Goal: Information Seeking & Learning: Find specific fact

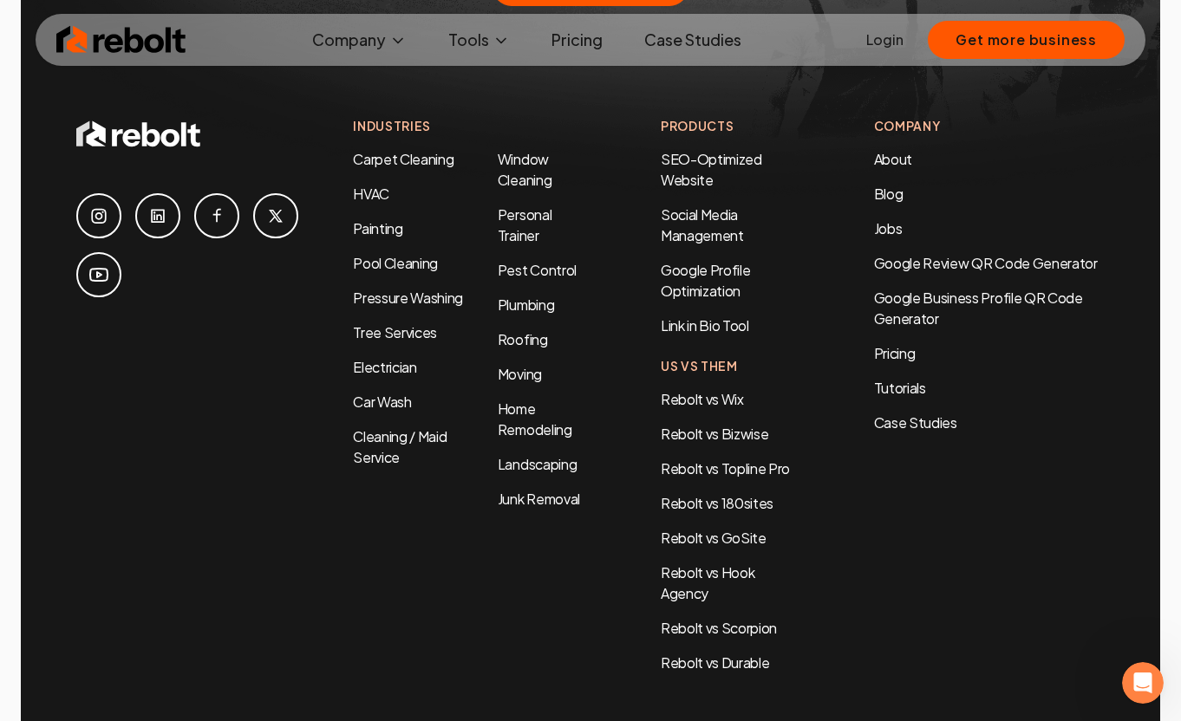
scroll to position [8334, 0]
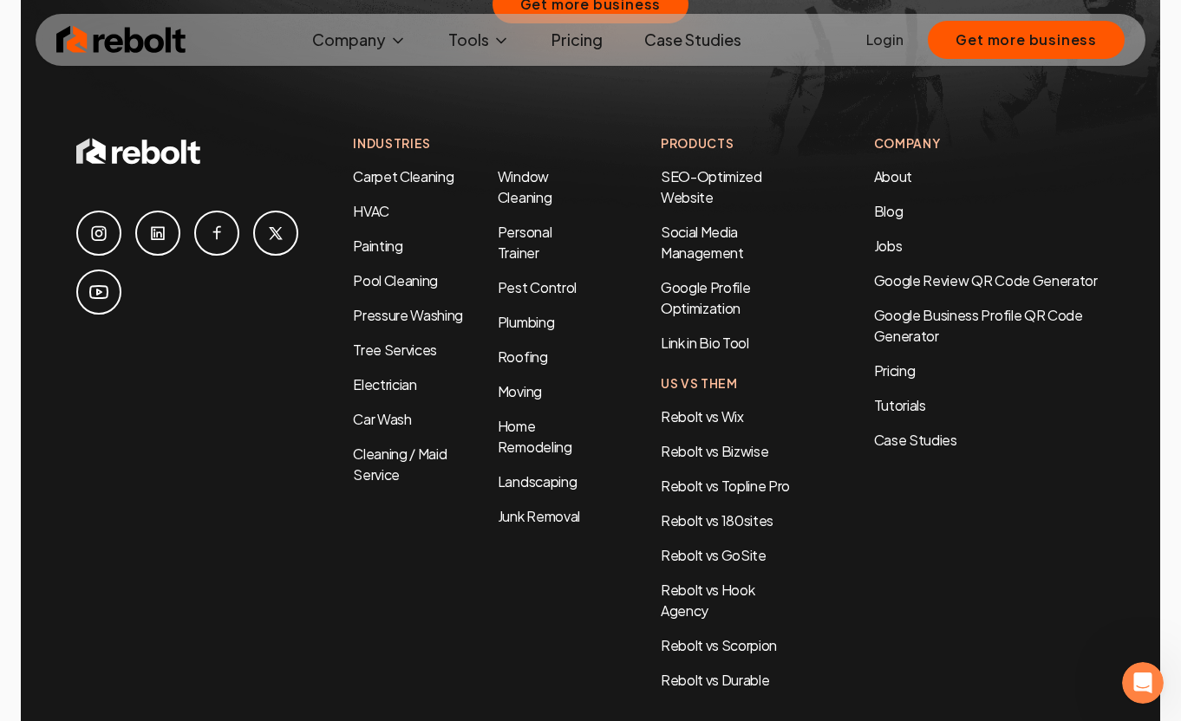
click at [501, 473] on link "Landscaping" at bounding box center [537, 482] width 79 height 18
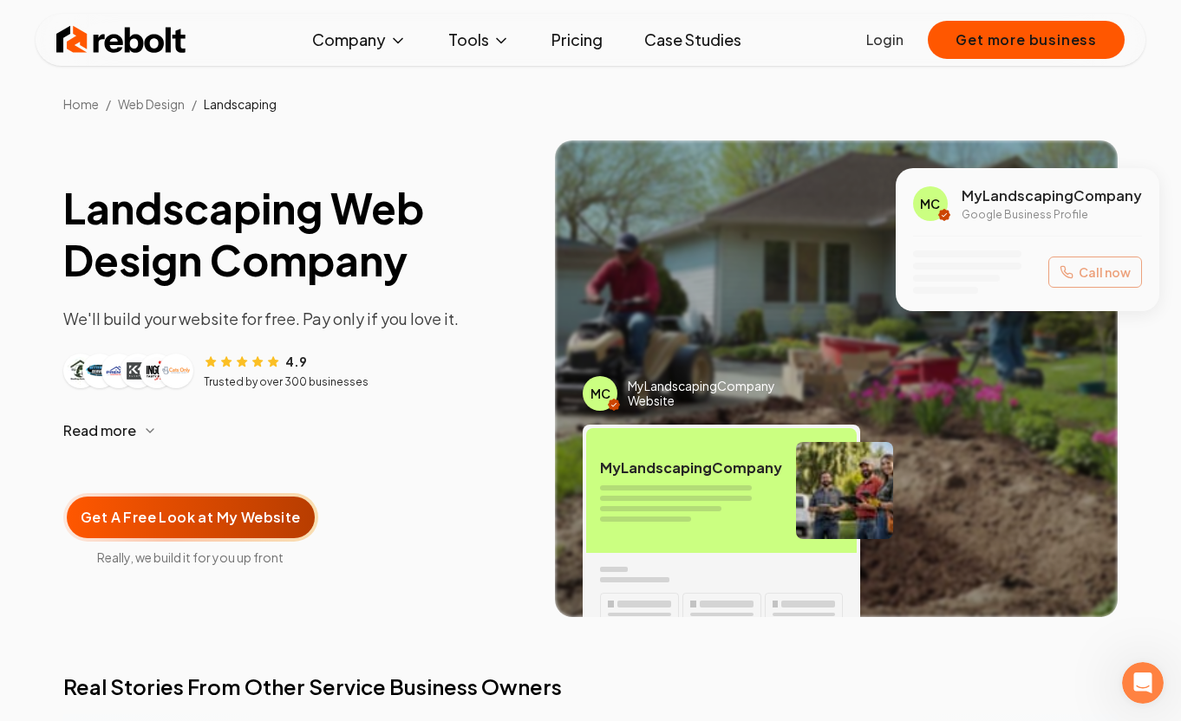
scroll to position [115, 0]
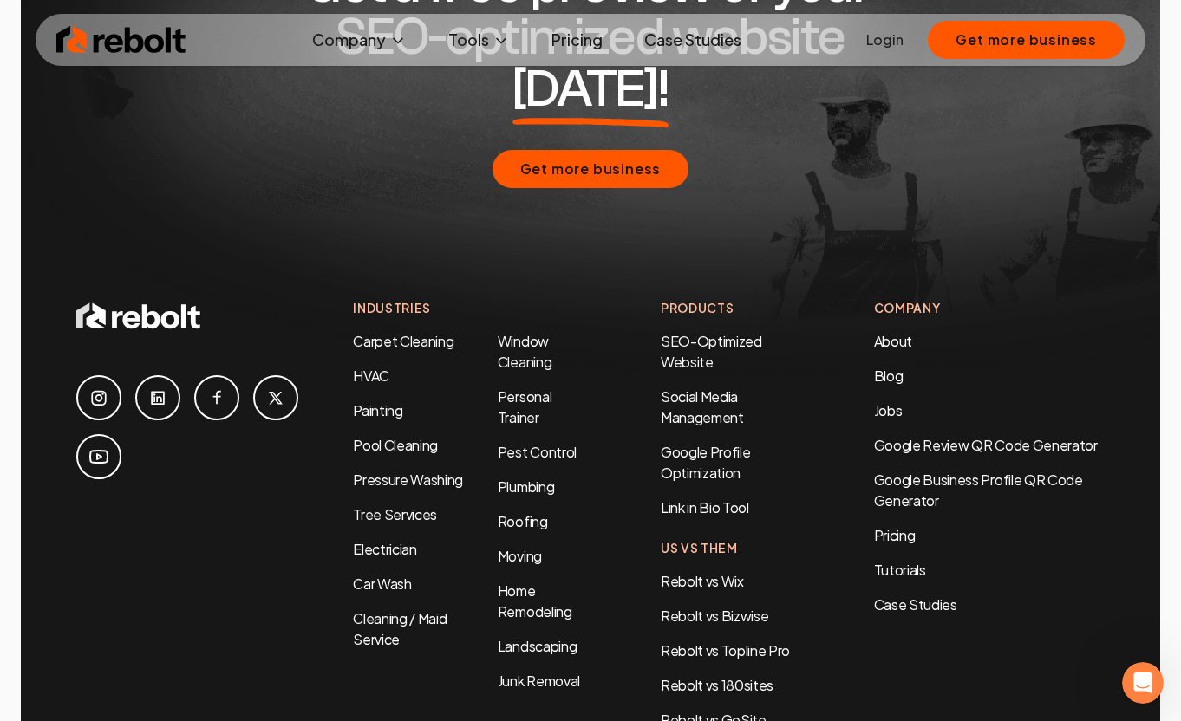
scroll to position [8404, 0]
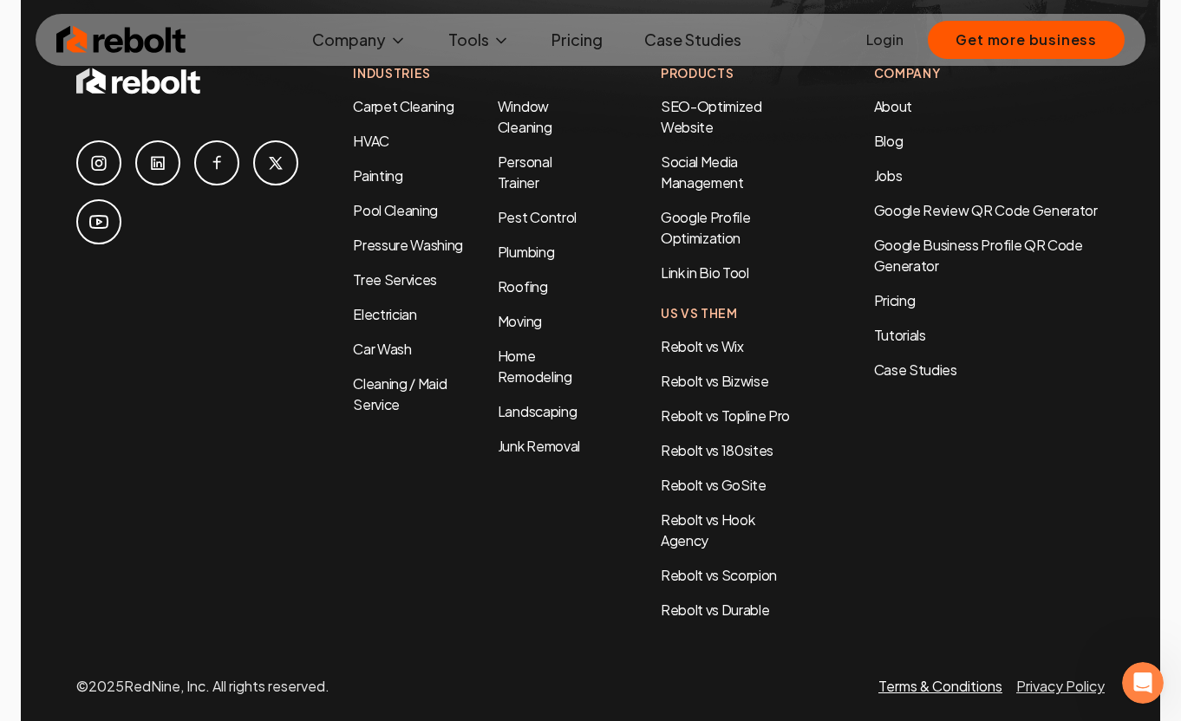
click at [932, 677] on link "Terms & Conditions" at bounding box center [940, 686] width 124 height 18
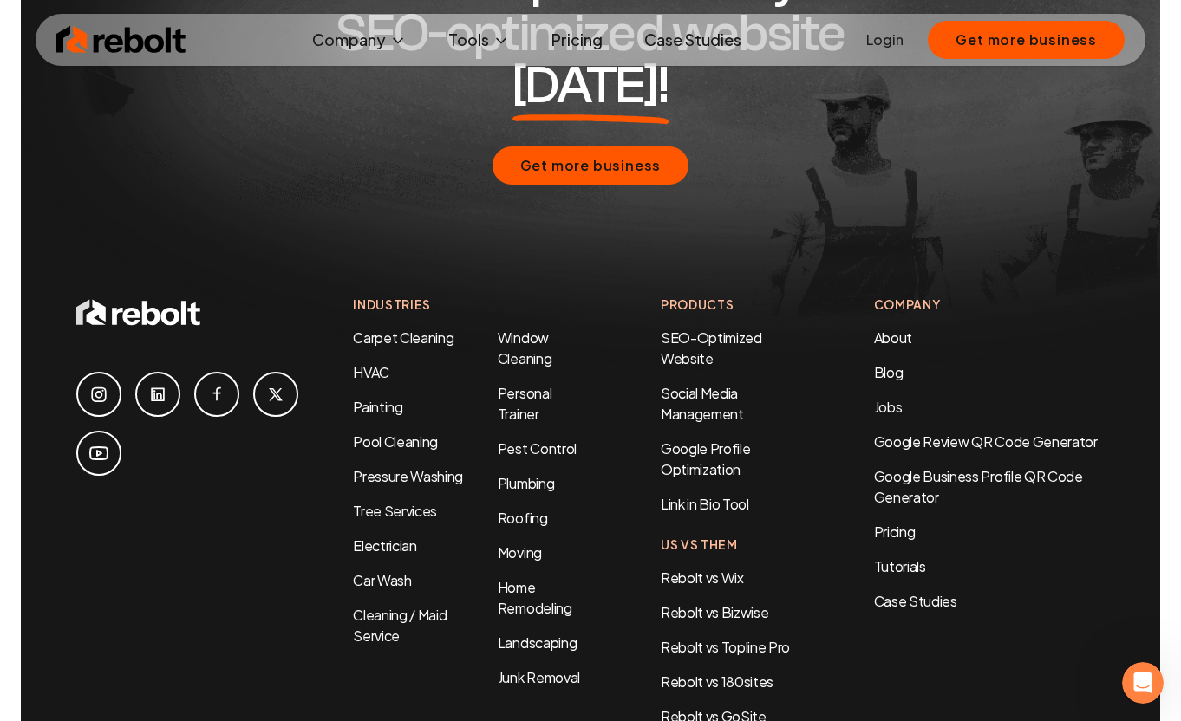
scroll to position [4742, 0]
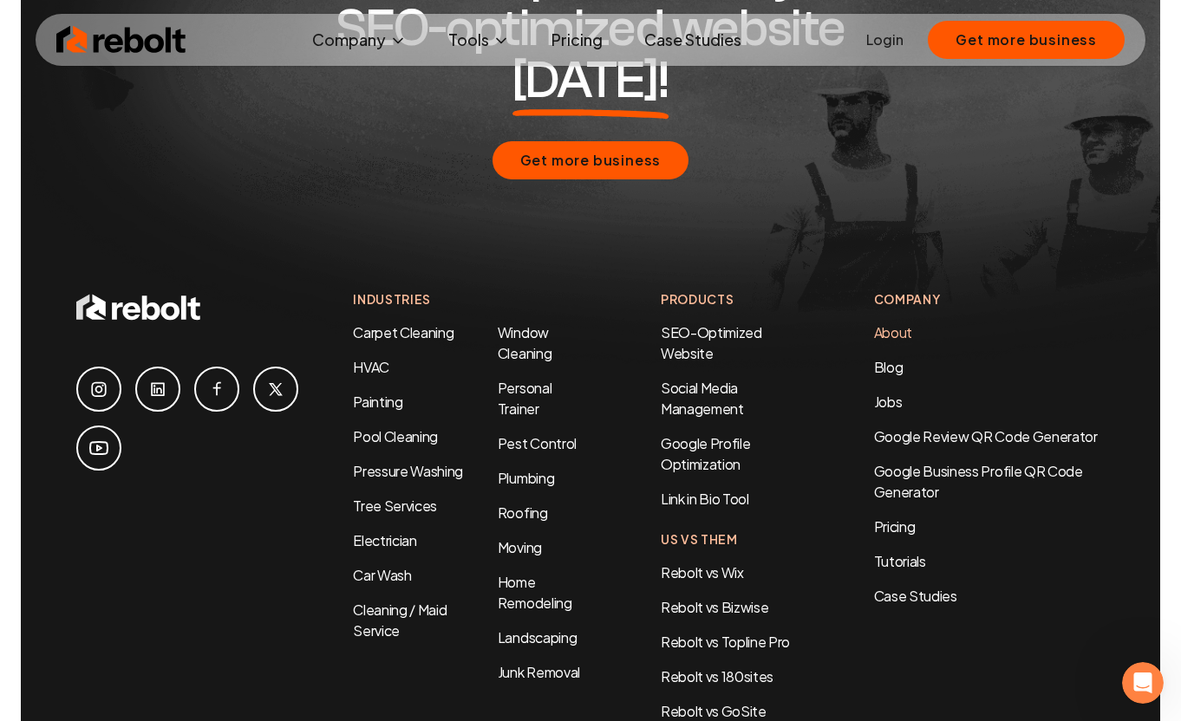
click at [896, 323] on link "About" at bounding box center [893, 332] width 38 height 18
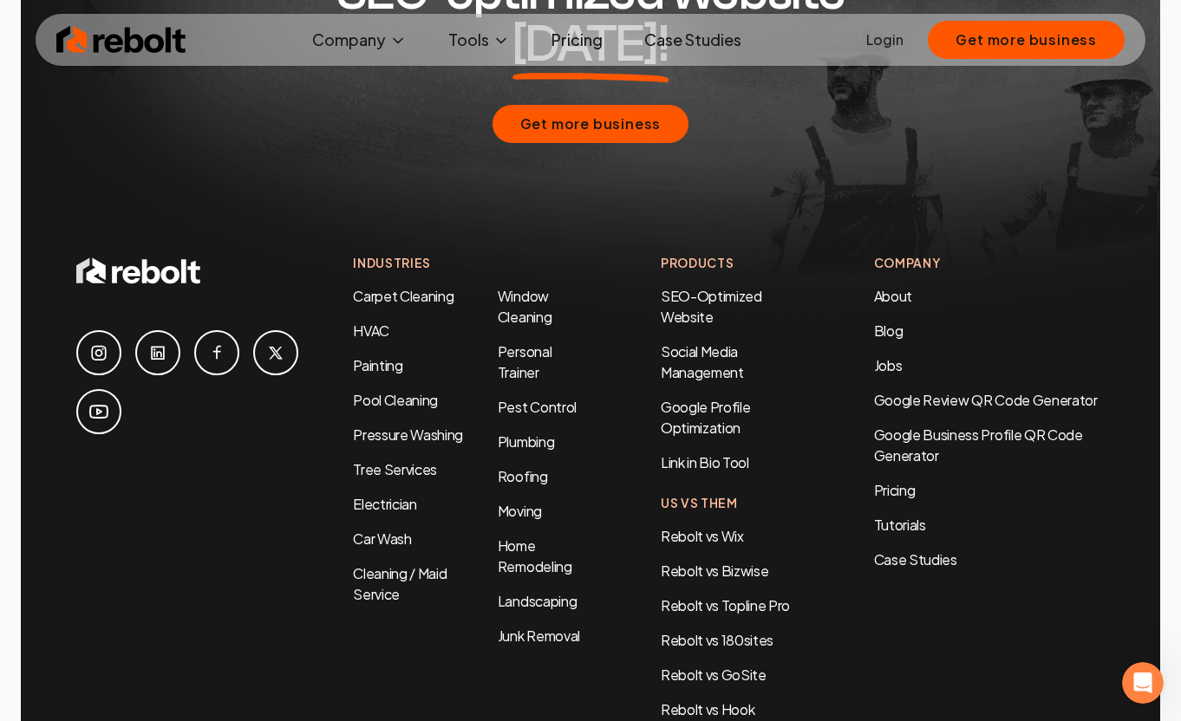
scroll to position [5654, 0]
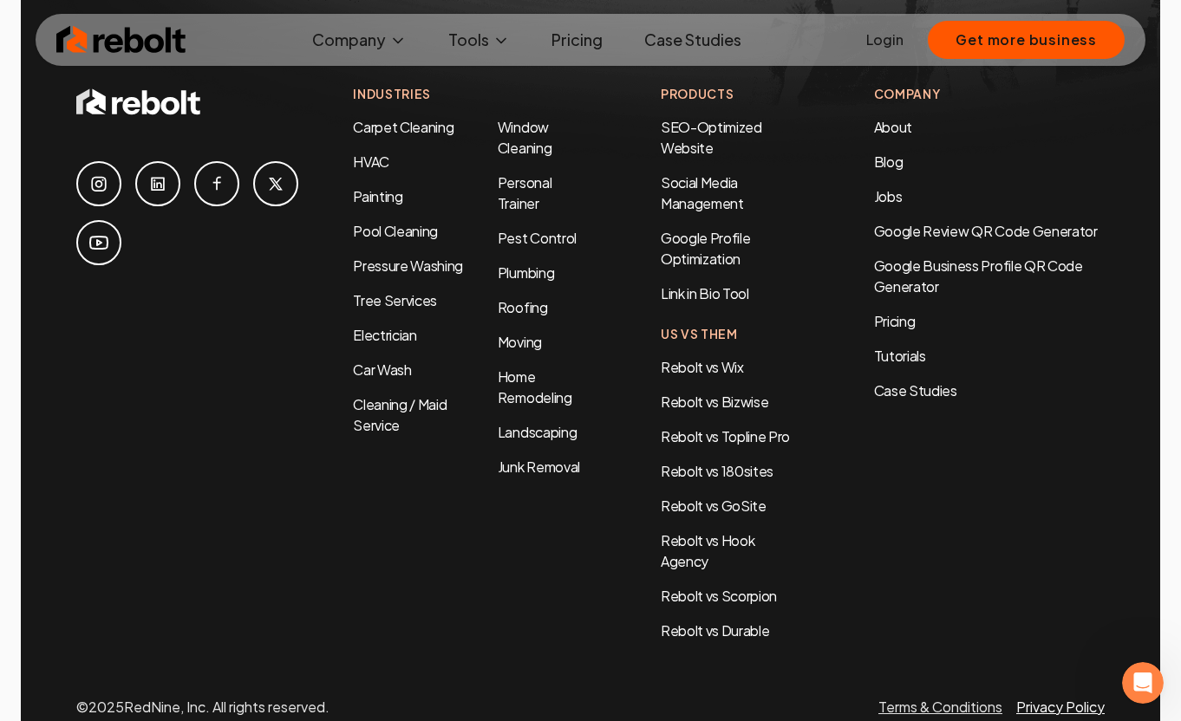
click at [1065, 698] on link "Privacy Policy" at bounding box center [1060, 707] width 88 height 18
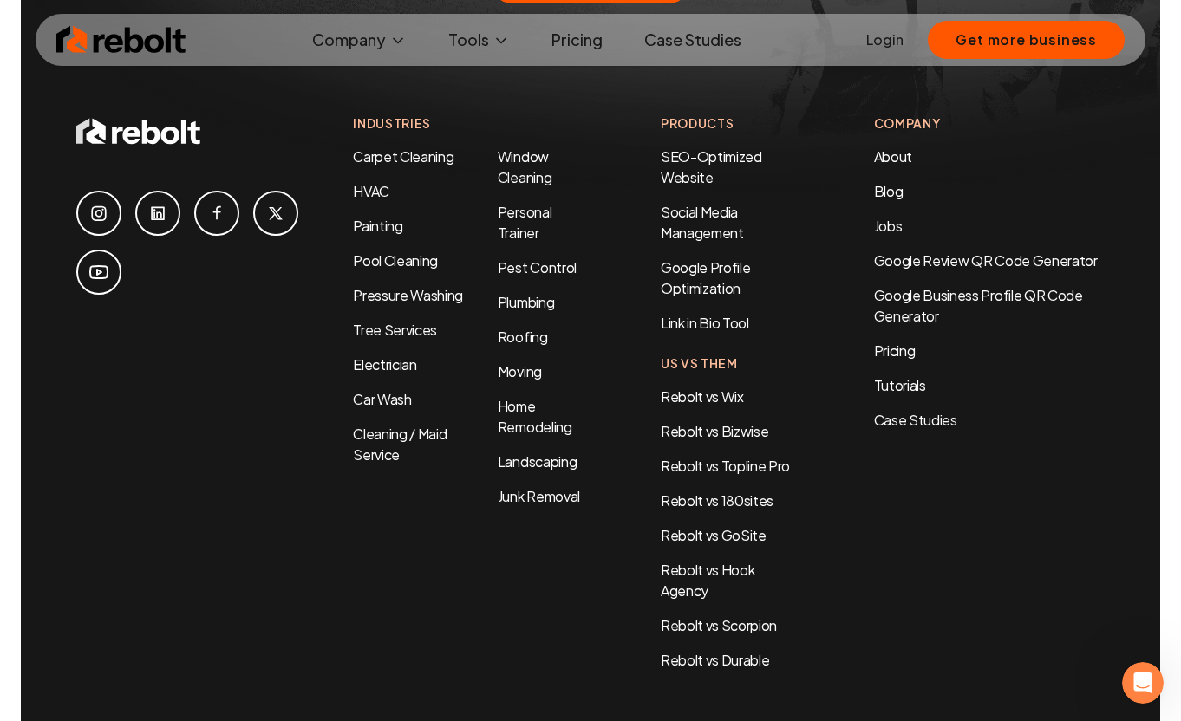
scroll to position [2301, 0]
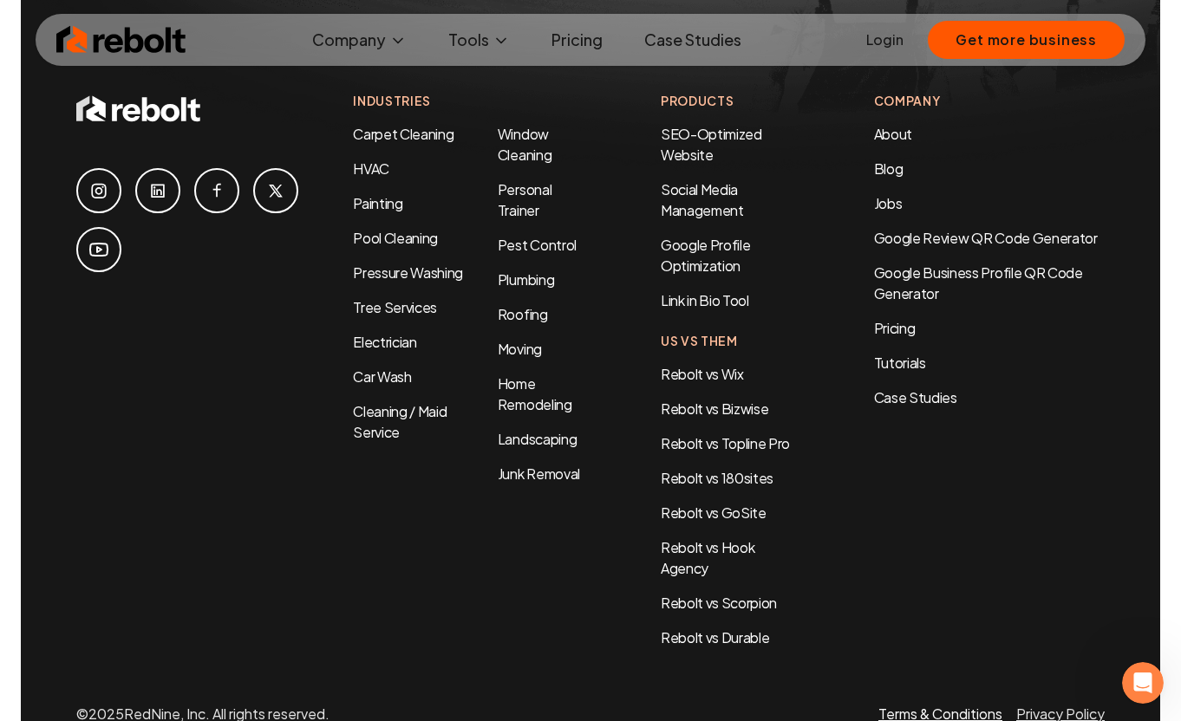
click at [943, 705] on link "Terms & Conditions" at bounding box center [940, 714] width 124 height 18
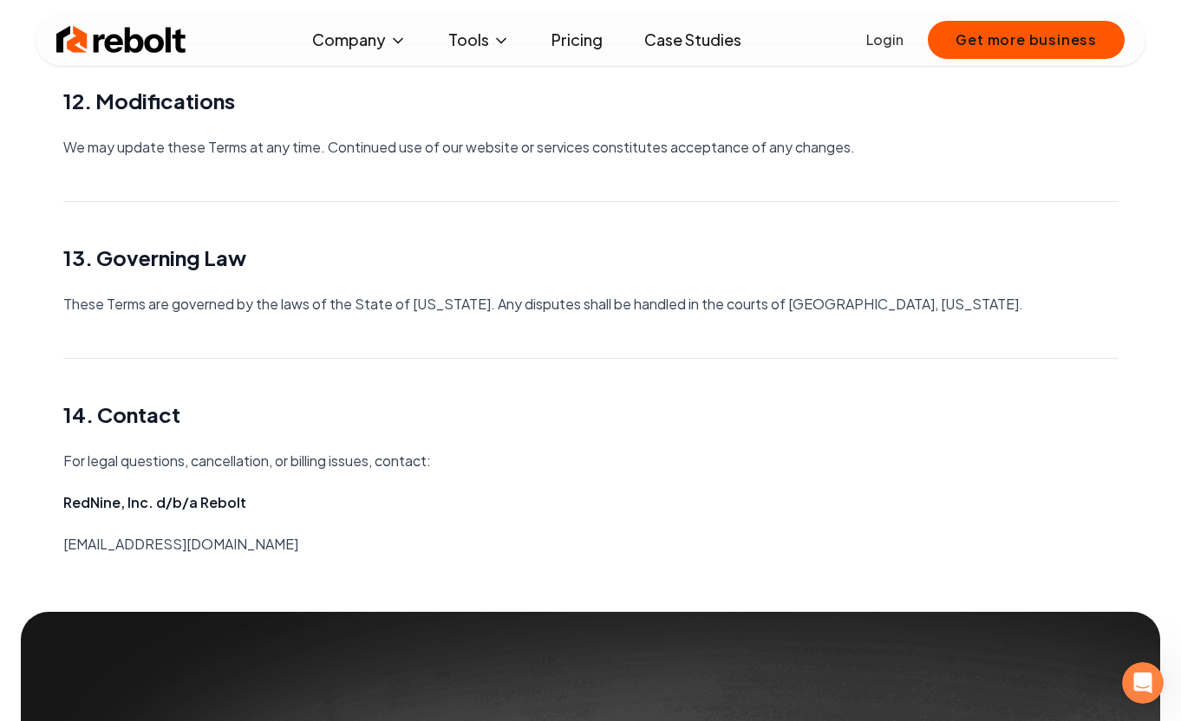
scroll to position [3972, 0]
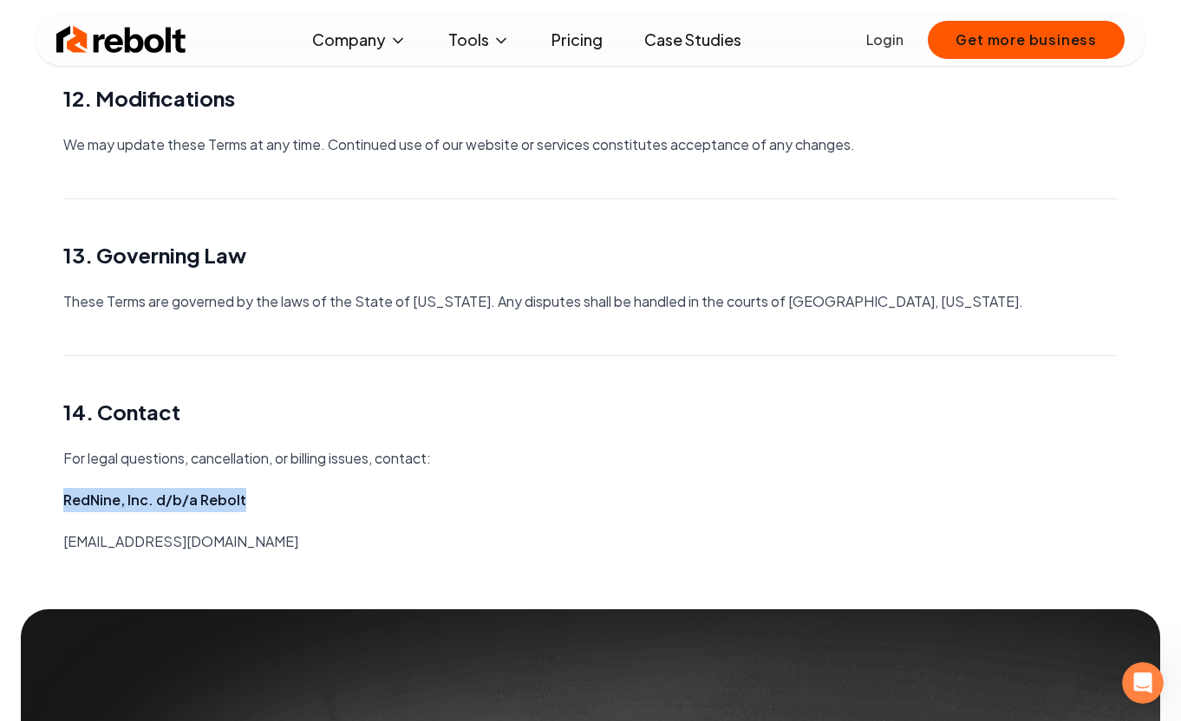
drag, startPoint x: 251, startPoint y: 507, endPoint x: 54, endPoint y: 499, distance: 197.0
copy strong "RedNine, Inc. d/b/a Rebolt"
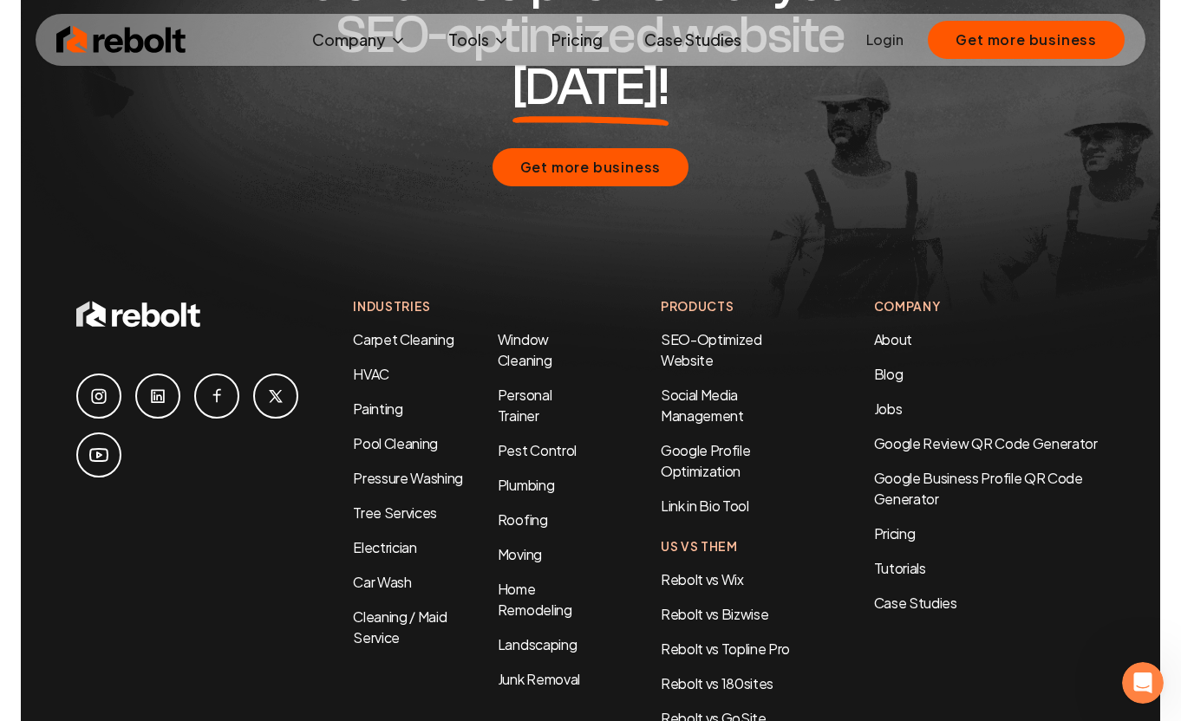
scroll to position [4733, 0]
